Goal: Find specific fact: Find contact information

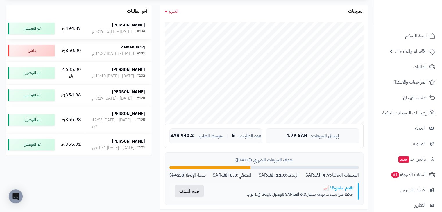
scroll to position [116, 0]
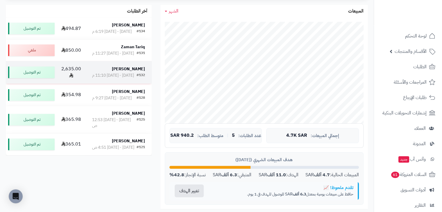
click at [129, 72] on strong "[PERSON_NAME]" at bounding box center [128, 69] width 33 height 6
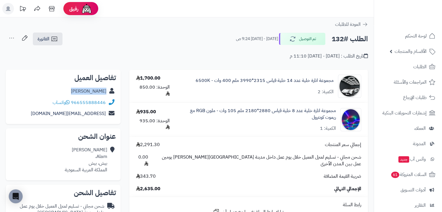
drag, startPoint x: 73, startPoint y: 92, endPoint x: 106, endPoint y: 94, distance: 33.2
click at [106, 94] on div "[PERSON_NAME]" at bounding box center [62, 91] width 105 height 11
copy link "[PERSON_NAME]"
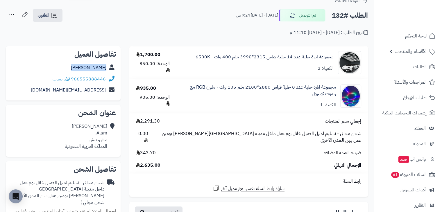
scroll to position [58, 0]
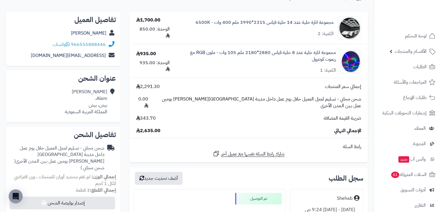
click at [111, 89] on icon at bounding box center [112, 102] width 6 height 26
click at [92, 93] on div "[PERSON_NAME]، بيش، بيش المملكة العربية السعودية" at bounding box center [86, 102] width 42 height 26
drag, startPoint x: 82, startPoint y: 93, endPoint x: 117, endPoint y: 99, distance: 36.3
click at [117, 99] on div "عنوان الشحن [PERSON_NAME]، بيش، بيش المملكة العربية السعودية" at bounding box center [63, 96] width 115 height 52
click at [110, 113] on icon at bounding box center [112, 102] width 6 height 26
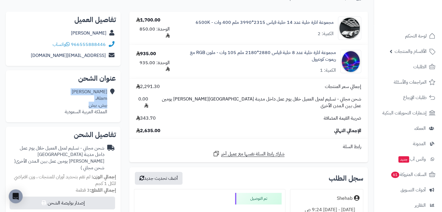
drag, startPoint x: 106, startPoint y: 111, endPoint x: 64, endPoint y: 108, distance: 42.2
click at [64, 108] on div "[PERSON_NAME]، بيش، بيش المملكة العربية السعودية" at bounding box center [62, 101] width 105 height 31
click at [63, 108] on div "[PERSON_NAME]، بيش، بيش المملكة العربية السعودية" at bounding box center [62, 101] width 105 height 31
drag, startPoint x: 63, startPoint y: 113, endPoint x: 93, endPoint y: 102, distance: 31.8
click at [93, 102] on div "[PERSON_NAME]، بيش، بيش المملكة العربية السعودية" at bounding box center [62, 101] width 105 height 31
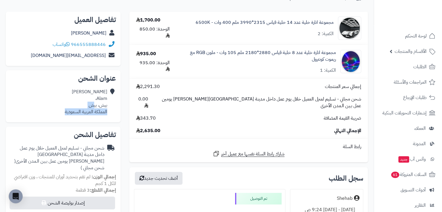
click at [85, 102] on div "[PERSON_NAME]، بيش، بيش المملكة العربية السعودية" at bounding box center [86, 102] width 42 height 26
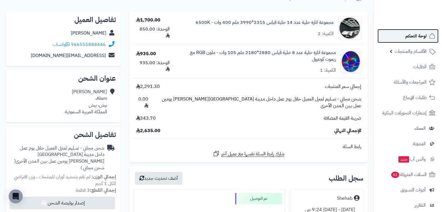
click at [402, 34] on link "لوحة التحكم" at bounding box center [407, 36] width 61 height 14
